Goal: Task Accomplishment & Management: Manage account settings

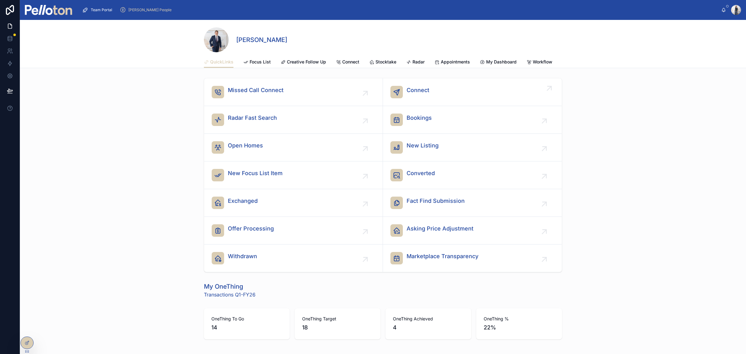
click at [433, 94] on div "Connect" at bounding box center [472, 92] width 164 height 12
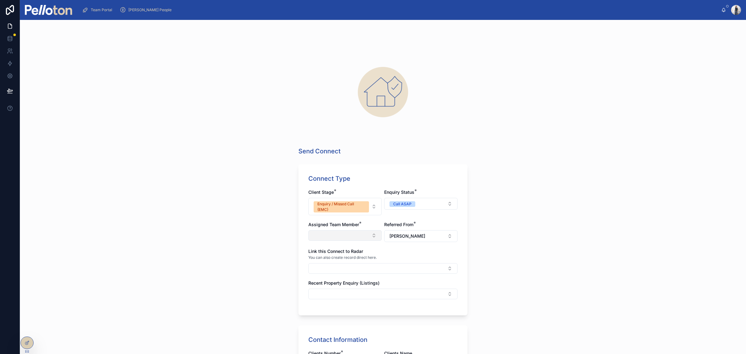
click at [348, 237] on button "Select Button" at bounding box center [344, 235] width 73 height 11
type input "*****"
click at [334, 262] on span "[PERSON_NAME]" at bounding box center [325, 260] width 36 height 6
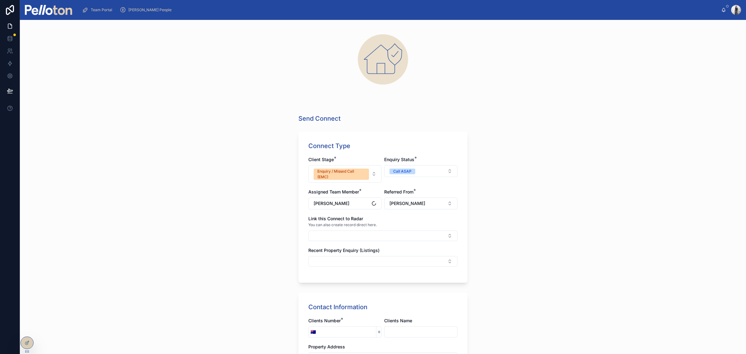
scroll to position [78, 0]
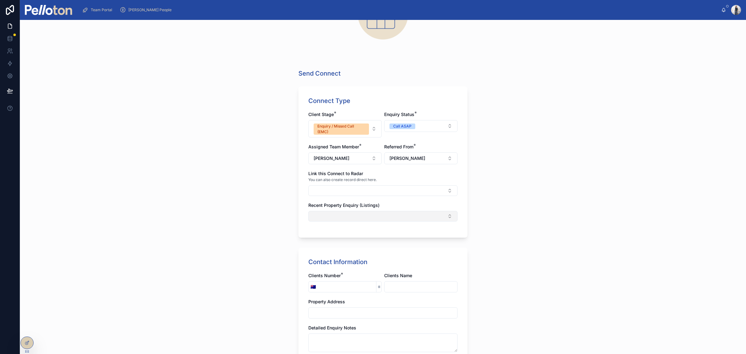
click at [360, 217] on button "Select Button" at bounding box center [382, 216] width 149 height 11
type input "*"
type input "*****"
click at [349, 242] on span "[STREET_ADDRESS][PERSON_NAME]" at bounding box center [348, 241] width 77 height 6
click at [497, 200] on div "Send Connect Connect Type Client Stage * Enquiry / Missed Call (EMC) Enquiry St…" at bounding box center [383, 187] width 726 height 334
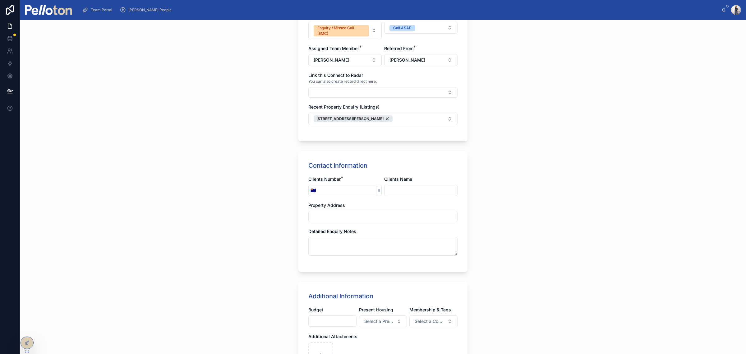
scroll to position [194, 0]
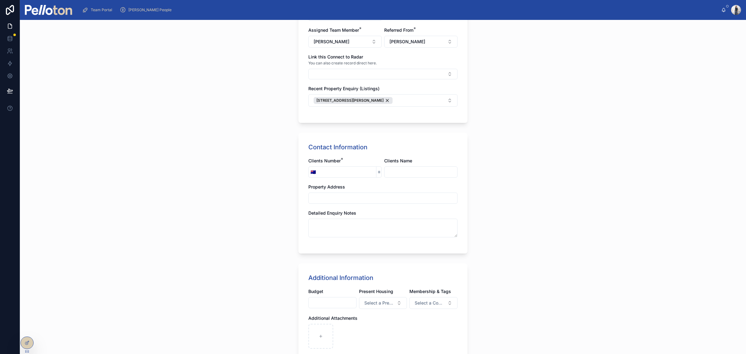
click at [329, 178] on div "🇦🇺" at bounding box center [344, 171] width 73 height 11
click at [332, 174] on input "tel" at bounding box center [347, 172] width 58 height 9
type input "**********"
click at [428, 176] on input "text" at bounding box center [421, 172] width 73 height 9
type input "*****"
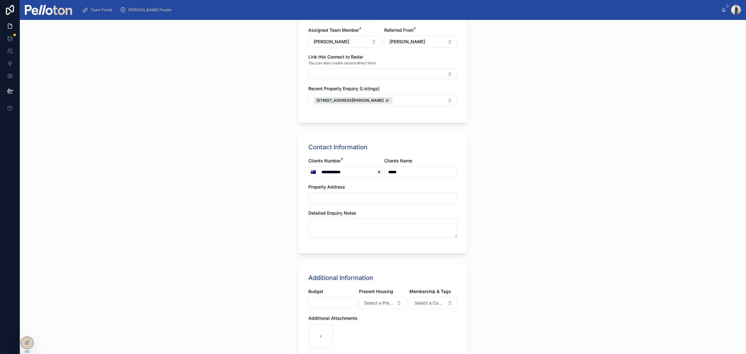
click at [349, 201] on input "text" at bounding box center [383, 198] width 149 height 9
type input "**********"
click at [342, 221] on textarea at bounding box center [382, 228] width 149 height 19
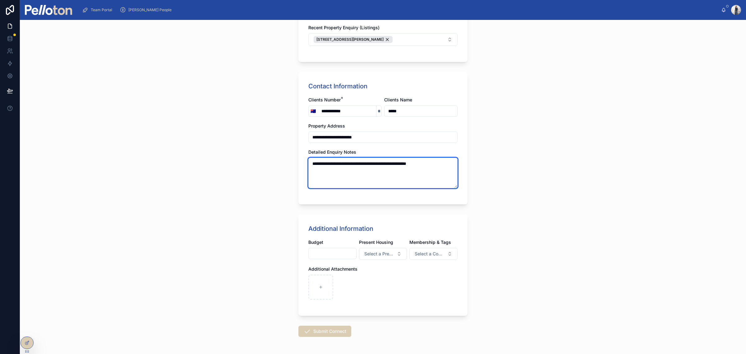
scroll to position [279, 0]
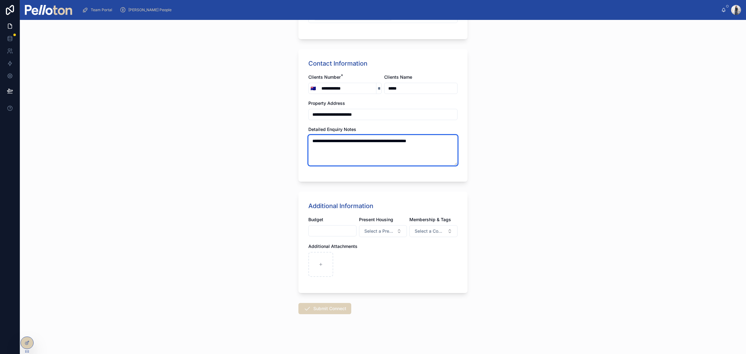
type textarea "**********"
click at [328, 308] on button "Submit Connect" at bounding box center [324, 308] width 53 height 11
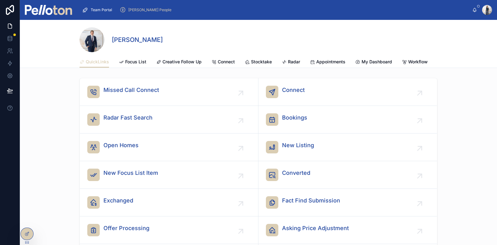
click at [135, 10] on span "[PERSON_NAME] People" at bounding box center [149, 9] width 43 height 5
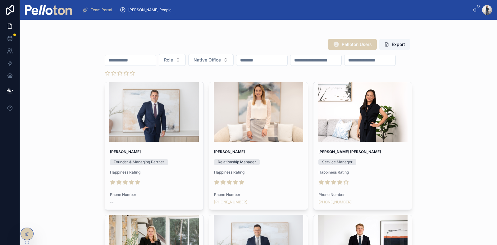
click at [132, 61] on input "text" at bounding box center [130, 60] width 51 height 9
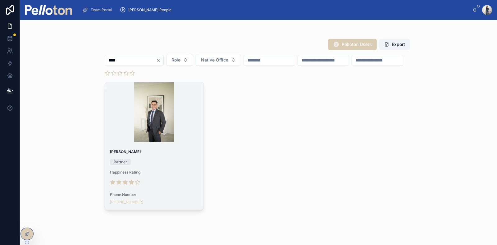
type input "****"
click at [167, 135] on div at bounding box center [154, 112] width 99 height 60
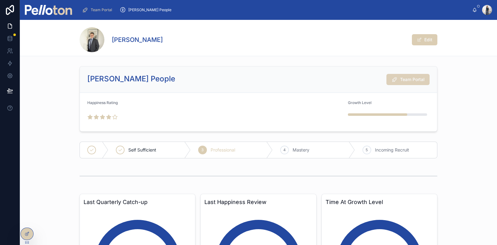
click at [406, 82] on span "Team Portal" at bounding box center [412, 79] width 25 height 6
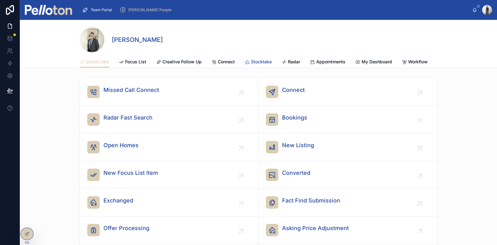
click at [257, 60] on span "Stocktake" at bounding box center [261, 62] width 21 height 6
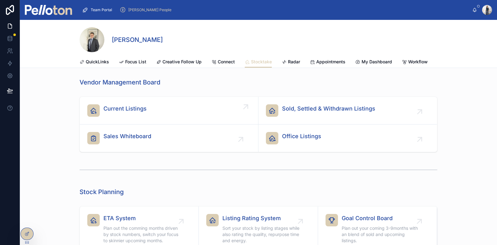
click at [168, 117] on div "Current Listings" at bounding box center [169, 110] width 164 height 12
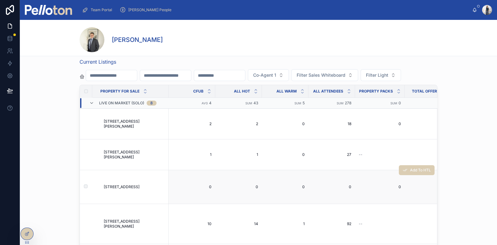
scroll to position [39, 0]
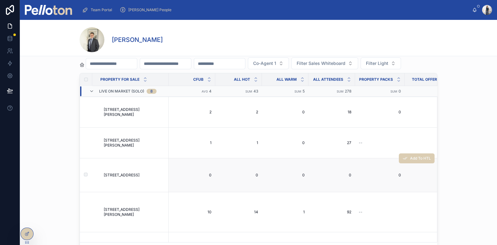
click at [127, 178] on span "[STREET_ADDRESS]" at bounding box center [122, 175] width 36 height 5
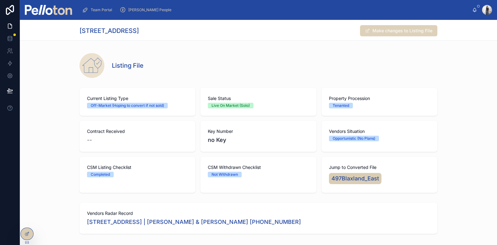
click at [391, 32] on button "Make changes to Listing File" at bounding box center [398, 30] width 77 height 11
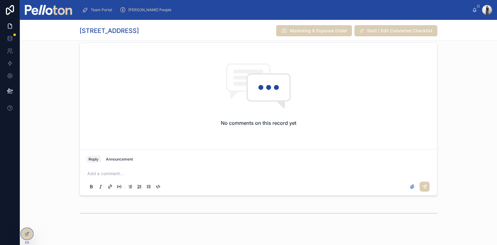
scroll to position [1573, 0]
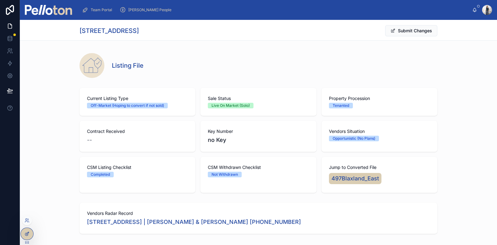
click at [27, 233] on icon at bounding box center [27, 234] width 5 height 5
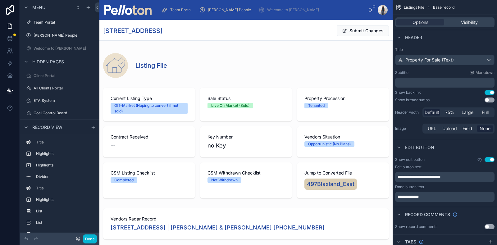
click at [215, 146] on div at bounding box center [245, 143] width 293 height 116
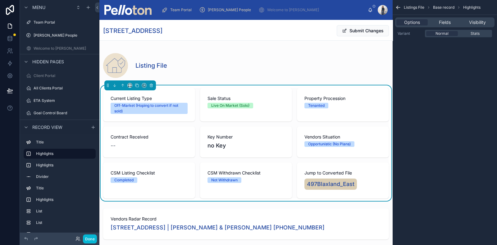
scroll to position [99, 0]
click at [172, 92] on div "Current Listing Type Off-Market (Hoping to convert if not sold)" at bounding box center [149, 105] width 92 height 34
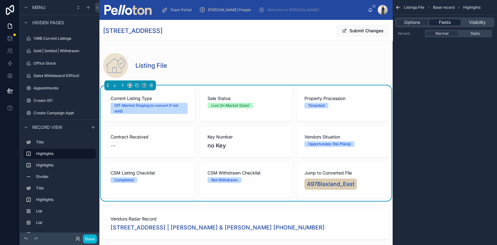
click at [450, 22] on span "Fields" at bounding box center [445, 22] width 12 height 6
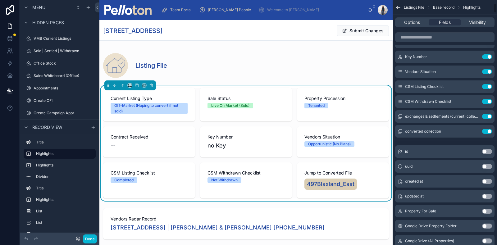
scroll to position [0, 0]
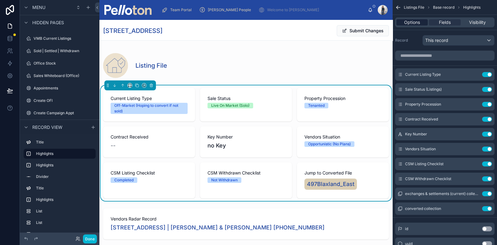
click at [417, 21] on span "Options" at bounding box center [412, 22] width 16 height 6
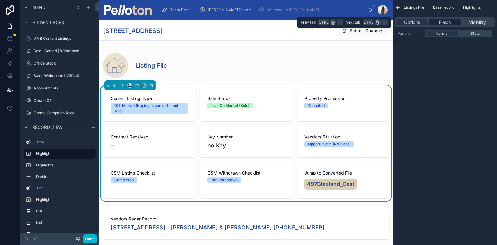
click at [451, 22] on span "Fields" at bounding box center [445, 22] width 12 height 6
